Goal: Navigation & Orientation: Find specific page/section

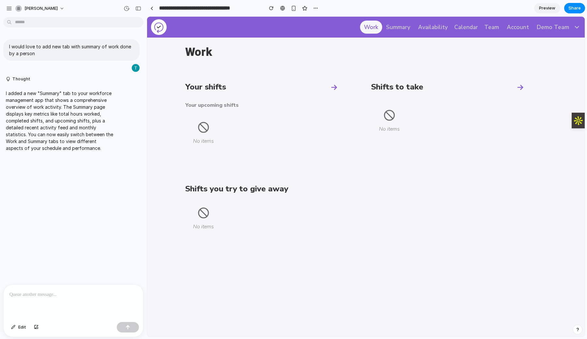
click at [400, 31] on link "Summary" at bounding box center [398, 27] width 32 height 13
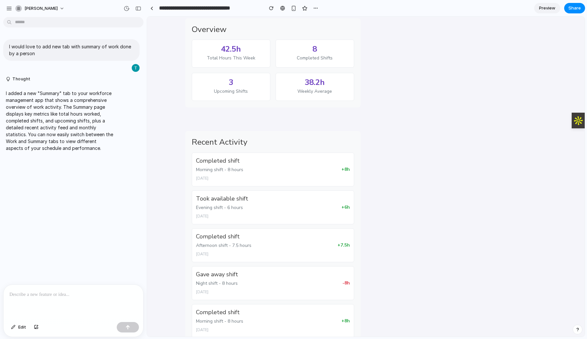
scroll to position [82, 0]
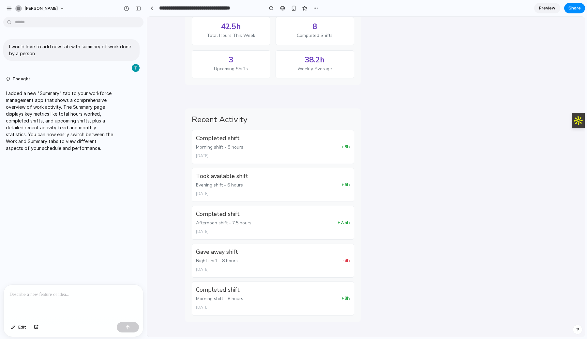
click at [277, 142] on div "Completed shift Morning shift - 8 hours [DATE] + 8 h" at bounding box center [273, 147] width 162 height 34
click at [226, 139] on div "Completed shift" at bounding box center [219, 138] width 47 height 8
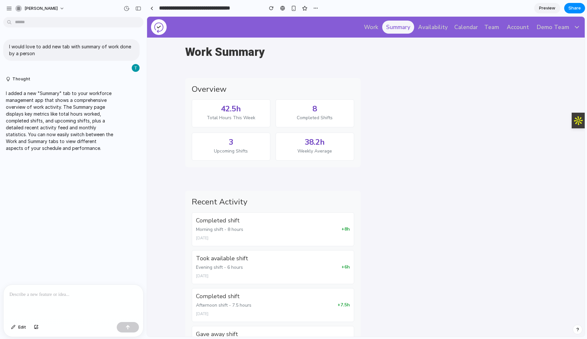
click at [375, 24] on link "Work" at bounding box center [371, 27] width 22 height 13
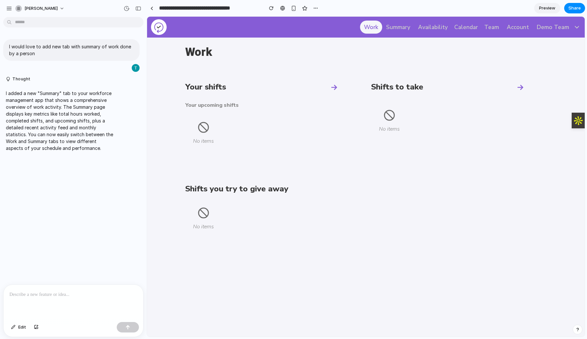
click at [399, 27] on link "Summary" at bounding box center [398, 27] width 32 height 13
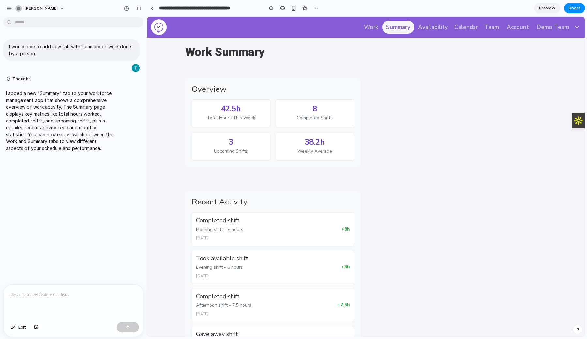
click at [437, 29] on link "Availability" at bounding box center [433, 27] width 38 height 13
click at [471, 24] on button "Calendar" at bounding box center [466, 27] width 29 height 13
click at [495, 26] on link "Team" at bounding box center [492, 27] width 23 height 13
click at [468, 26] on button "Calendar" at bounding box center [466, 27] width 29 height 13
click at [438, 28] on link "Availability" at bounding box center [433, 27] width 38 height 13
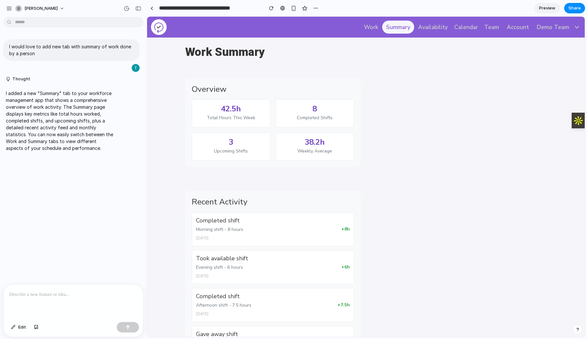
click at [372, 27] on link "Work" at bounding box center [371, 27] width 22 height 13
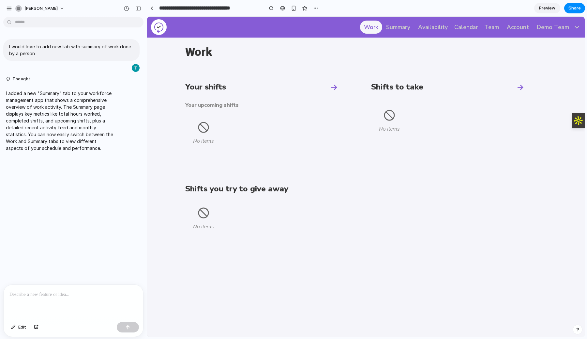
click at [407, 27] on link "Summary" at bounding box center [398, 27] width 32 height 13
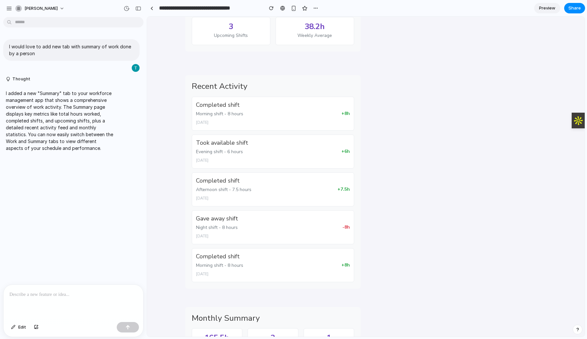
scroll to position [83, 0]
